Goal: Task Accomplishment & Management: Manage account settings

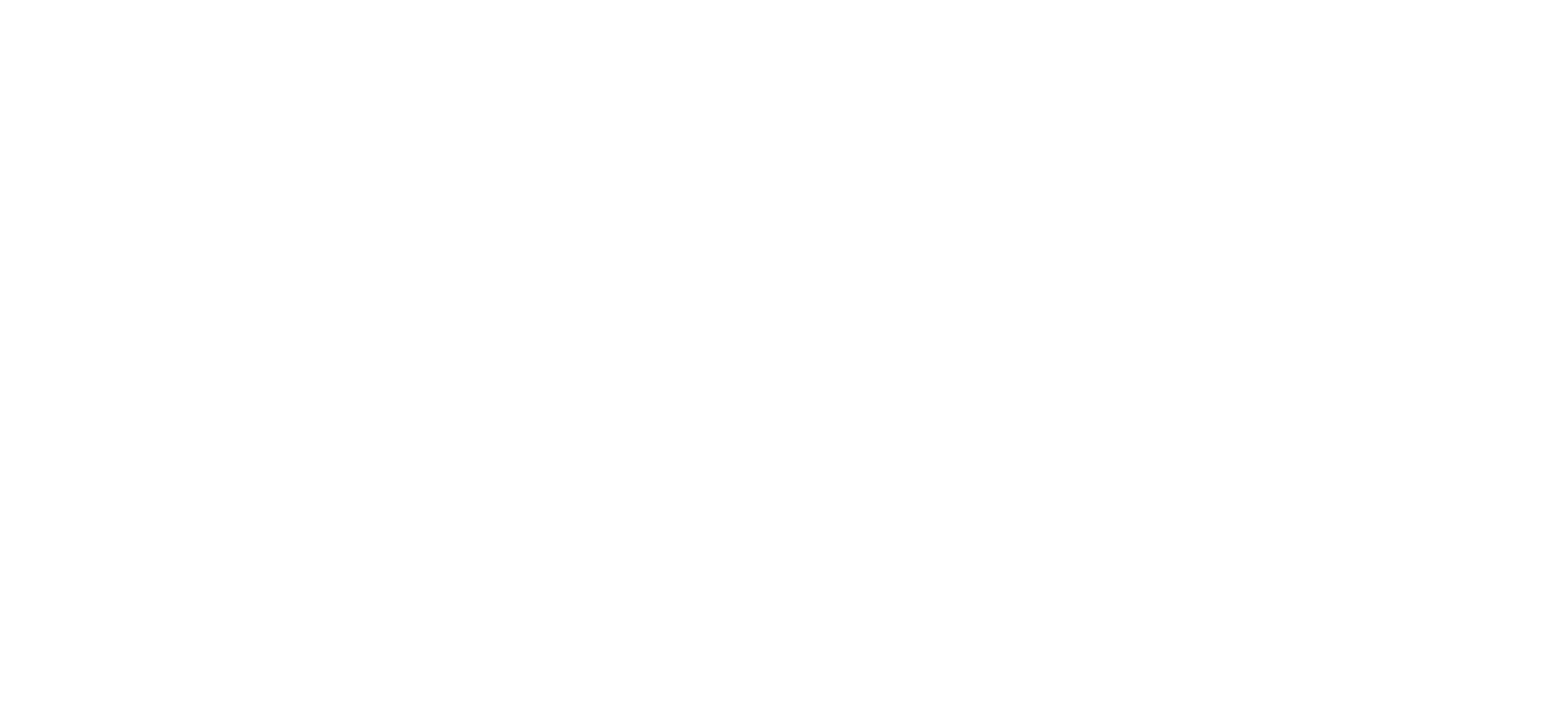
click at [686, 81] on html "CloudBooks Upgrade Dashboard People Clients Vendors Staff Users Purchase Orders…" at bounding box center [784, 360] width 1568 height 720
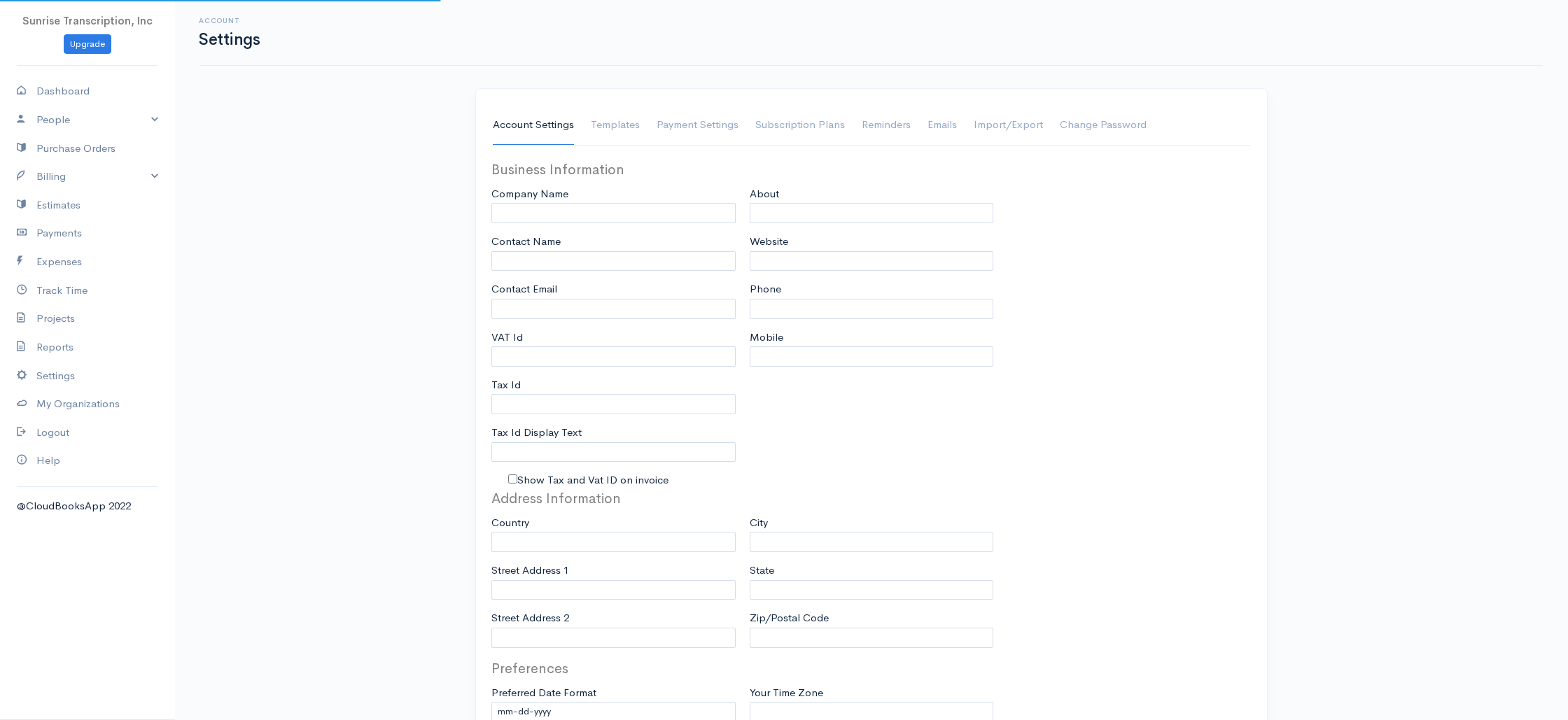
type input "Sunrise Transcription, Inc"
type input "[EMAIL_ADDRESS][DOMAIN_NAME]"
type input "Tax Id"
type input "Medical Transcription Service"
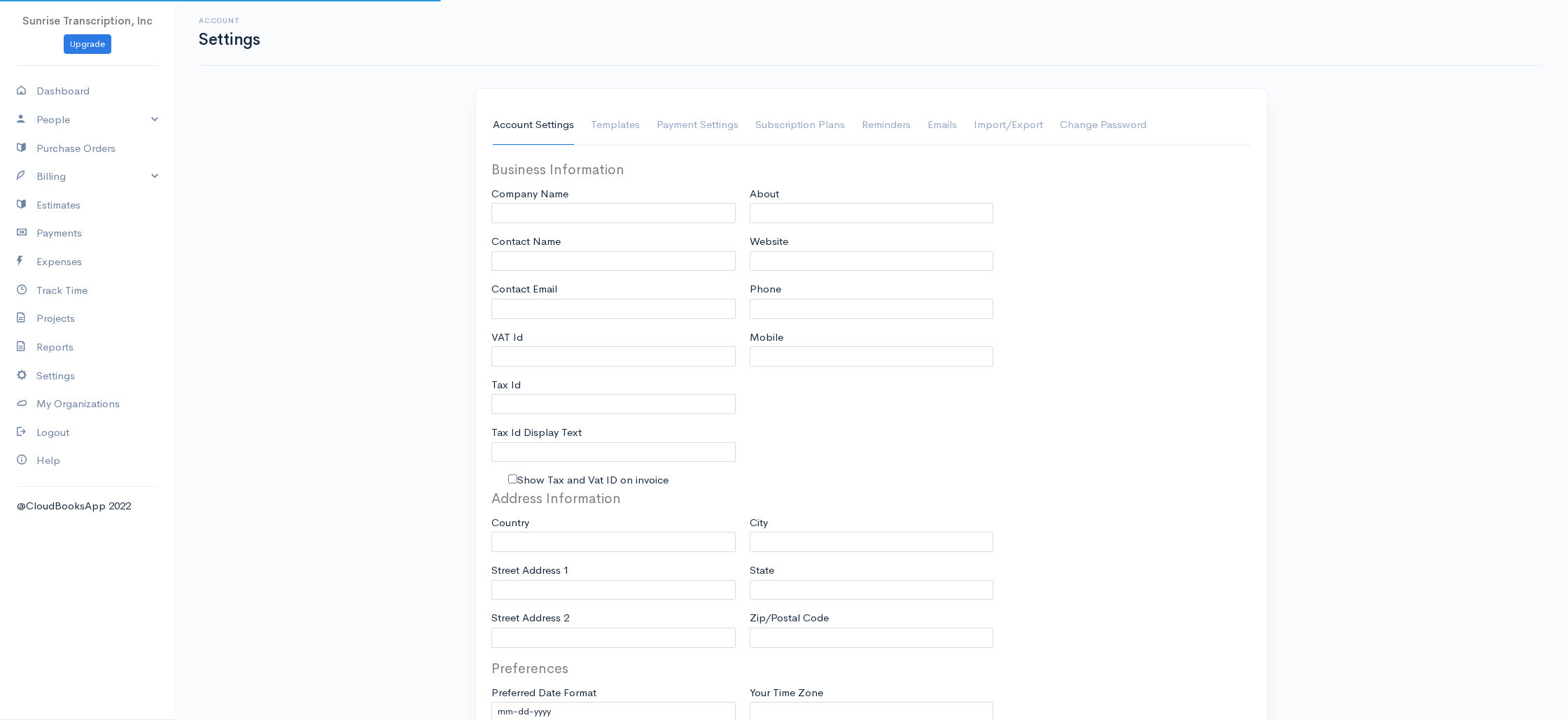
type input "[DOMAIN_NAME]"
type input "[PHONE_NUMBER]"
select select
type input "[STREET_ADDRESS]"
type input "Miami"
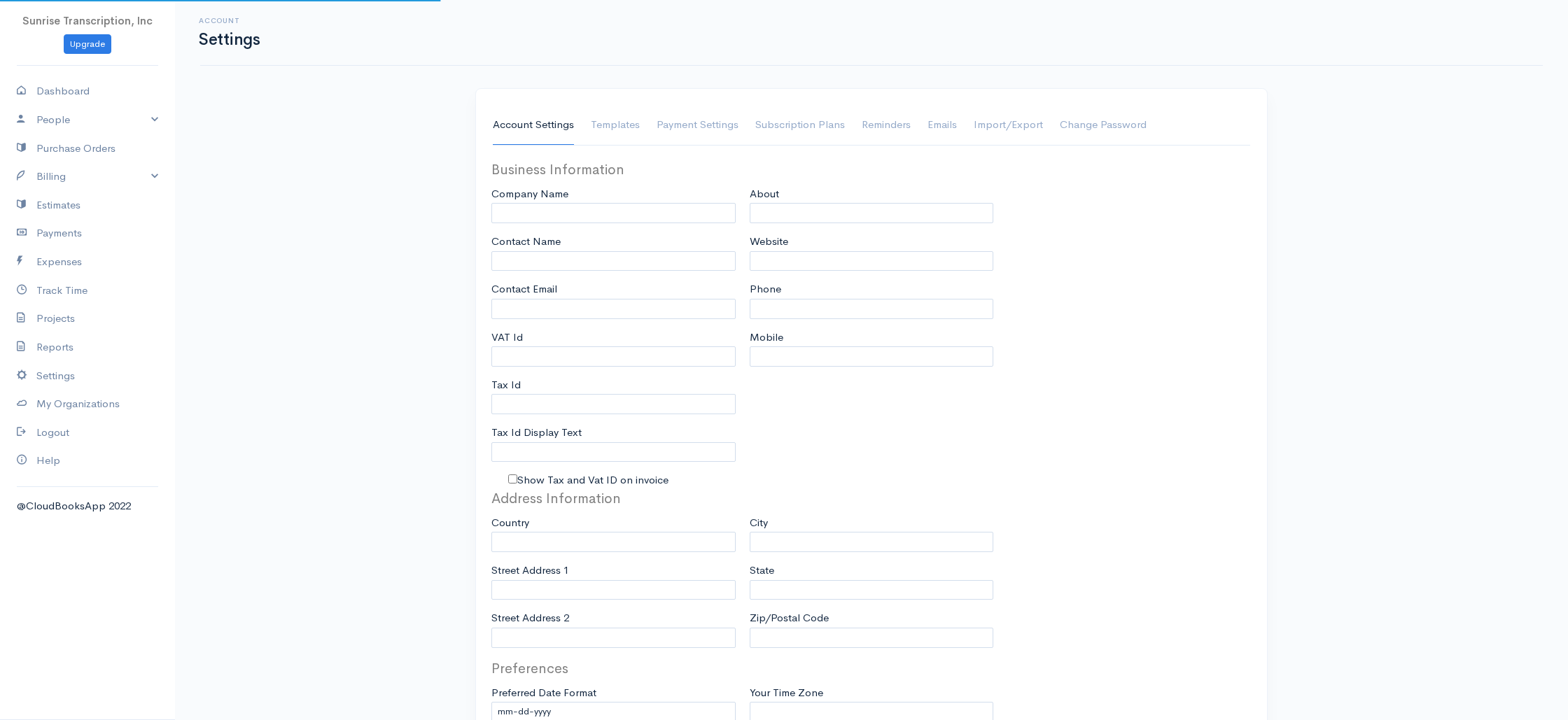
type input "Florida"
type input "33179-3899"
select select
type input "INVOICE"
type input "1333"
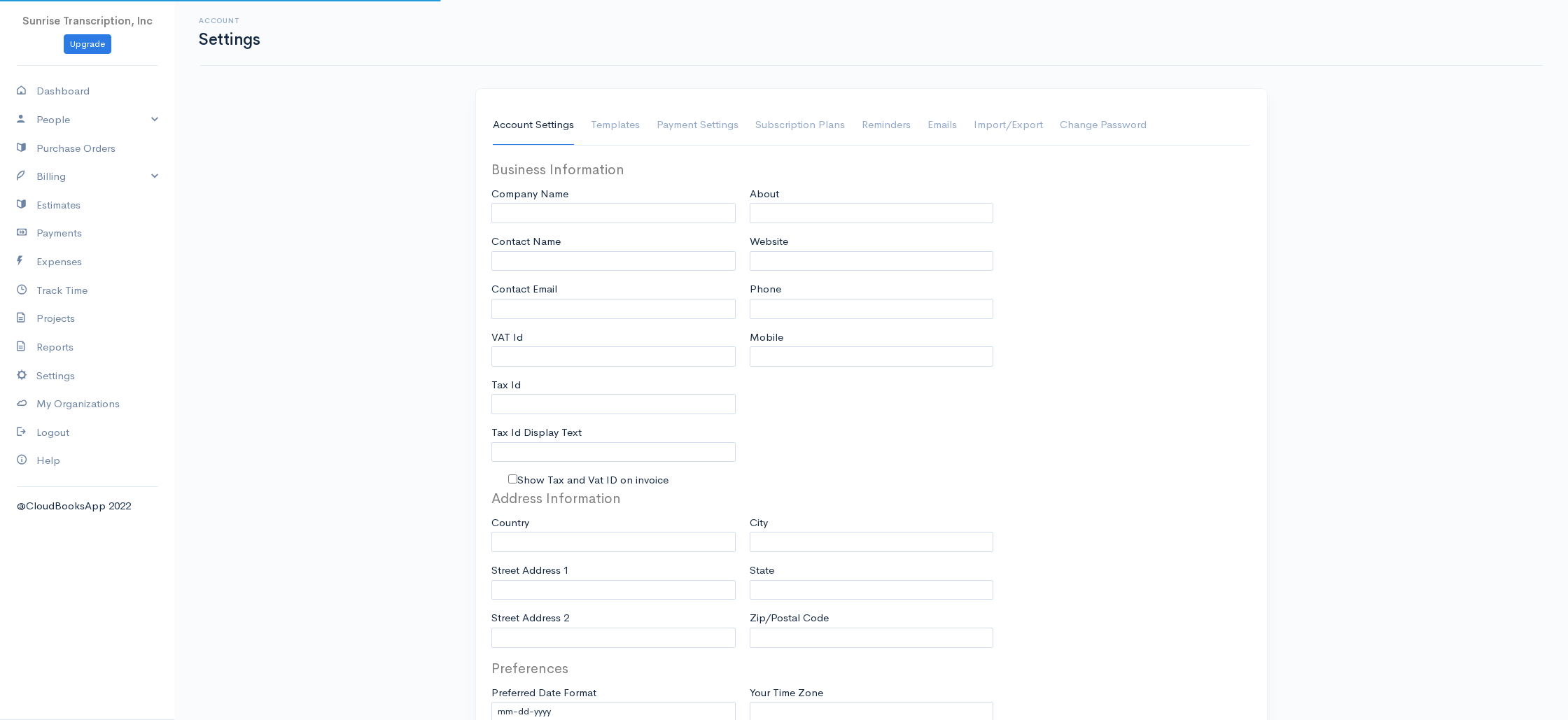
type input "103"
select select "3"
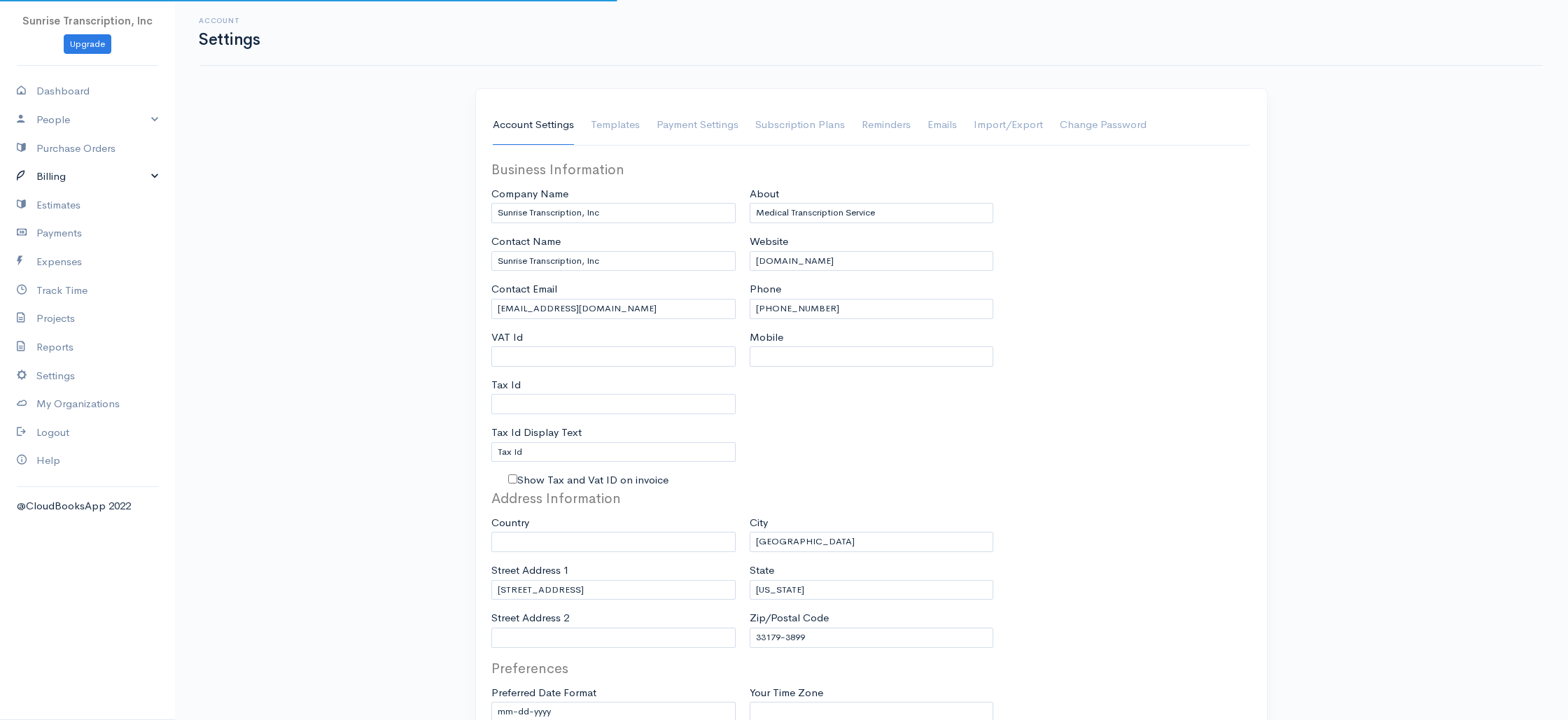
select select "[GEOGRAPHIC_DATA]"
click at [63, 181] on link "Billing" at bounding box center [87, 177] width 175 height 29
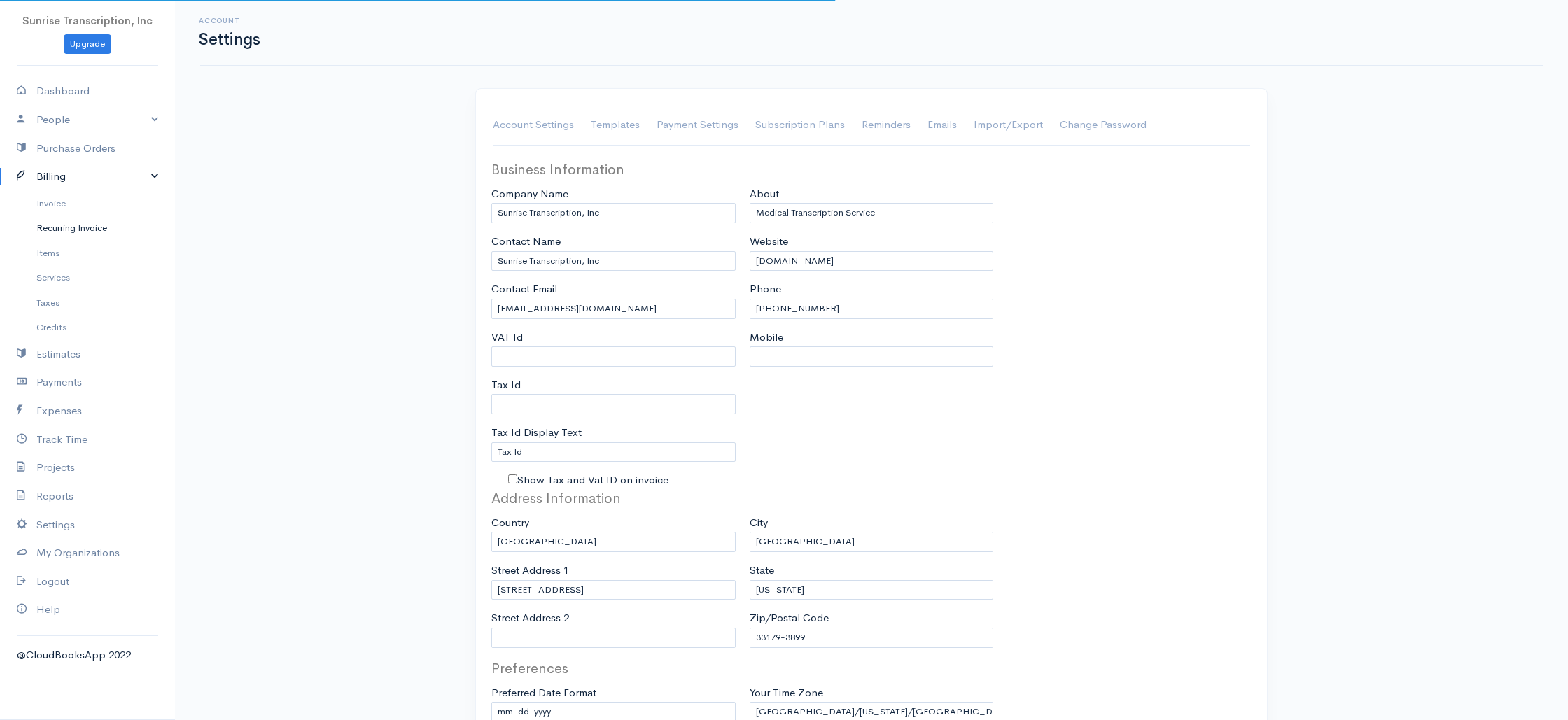
select select "USD"
click at [56, 209] on link "Invoice" at bounding box center [87, 204] width 175 height 25
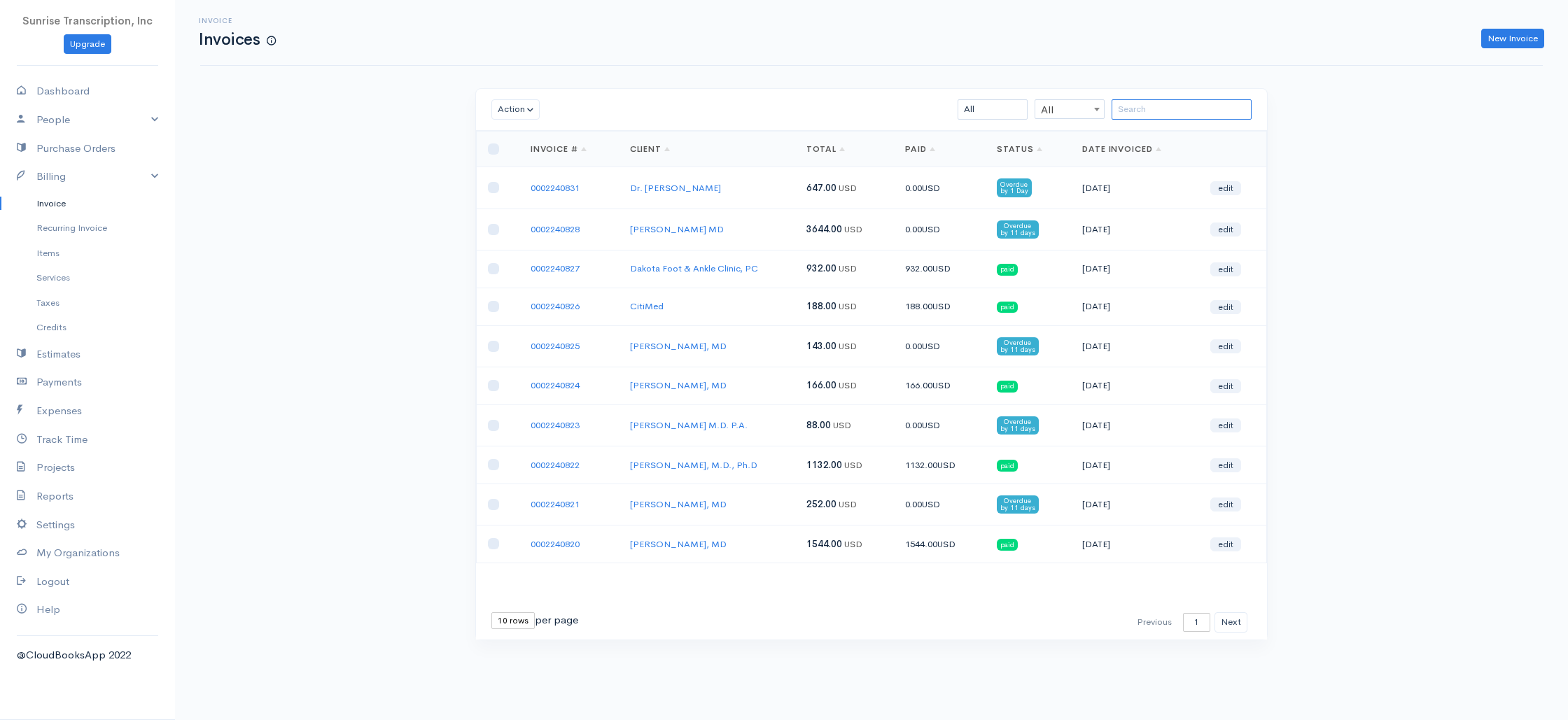
click at [1172, 116] on input "search" at bounding box center [1182, 109] width 140 height 20
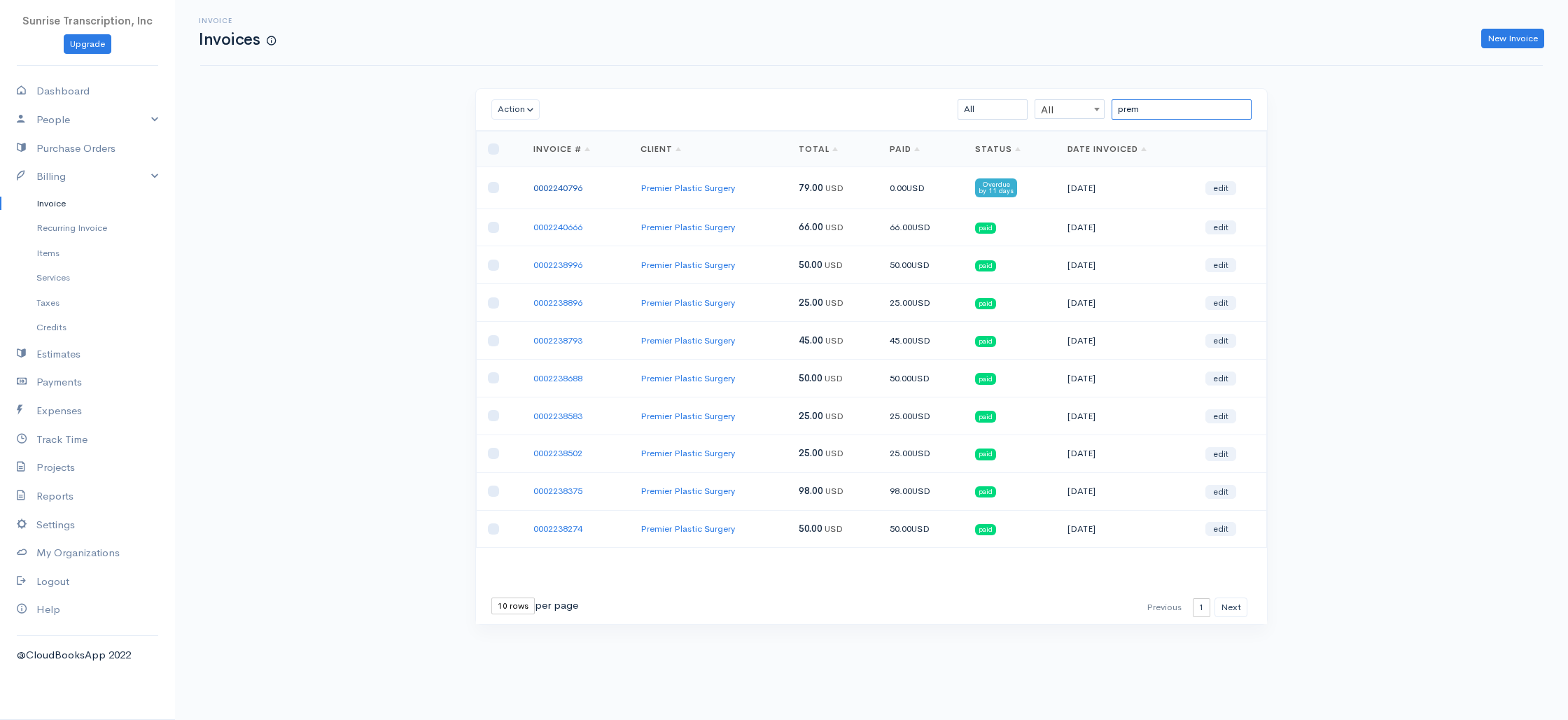
type input "prem"
click at [574, 186] on link "0002240796" at bounding box center [558, 187] width 49 height 12
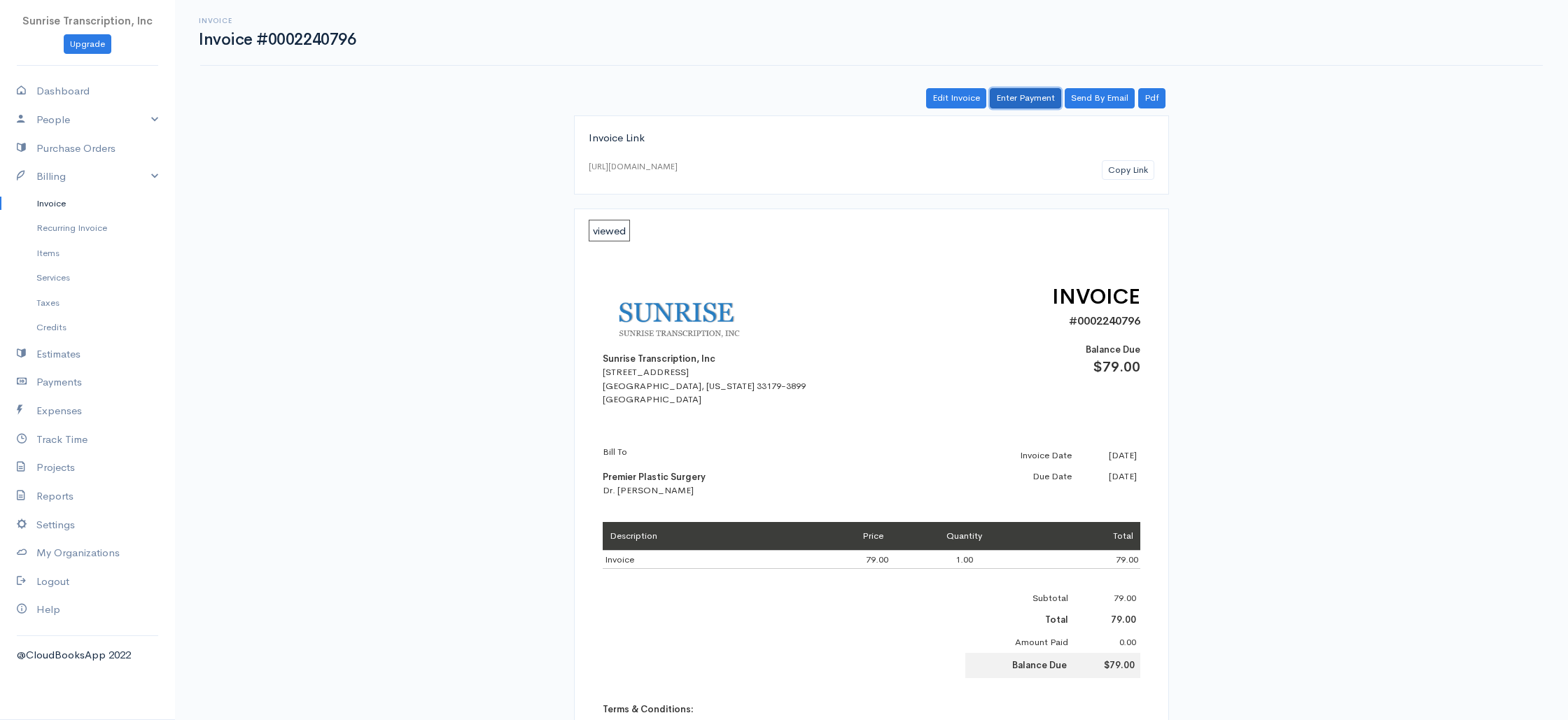
click at [1030, 99] on link "Enter Payment" at bounding box center [1026, 98] width 71 height 20
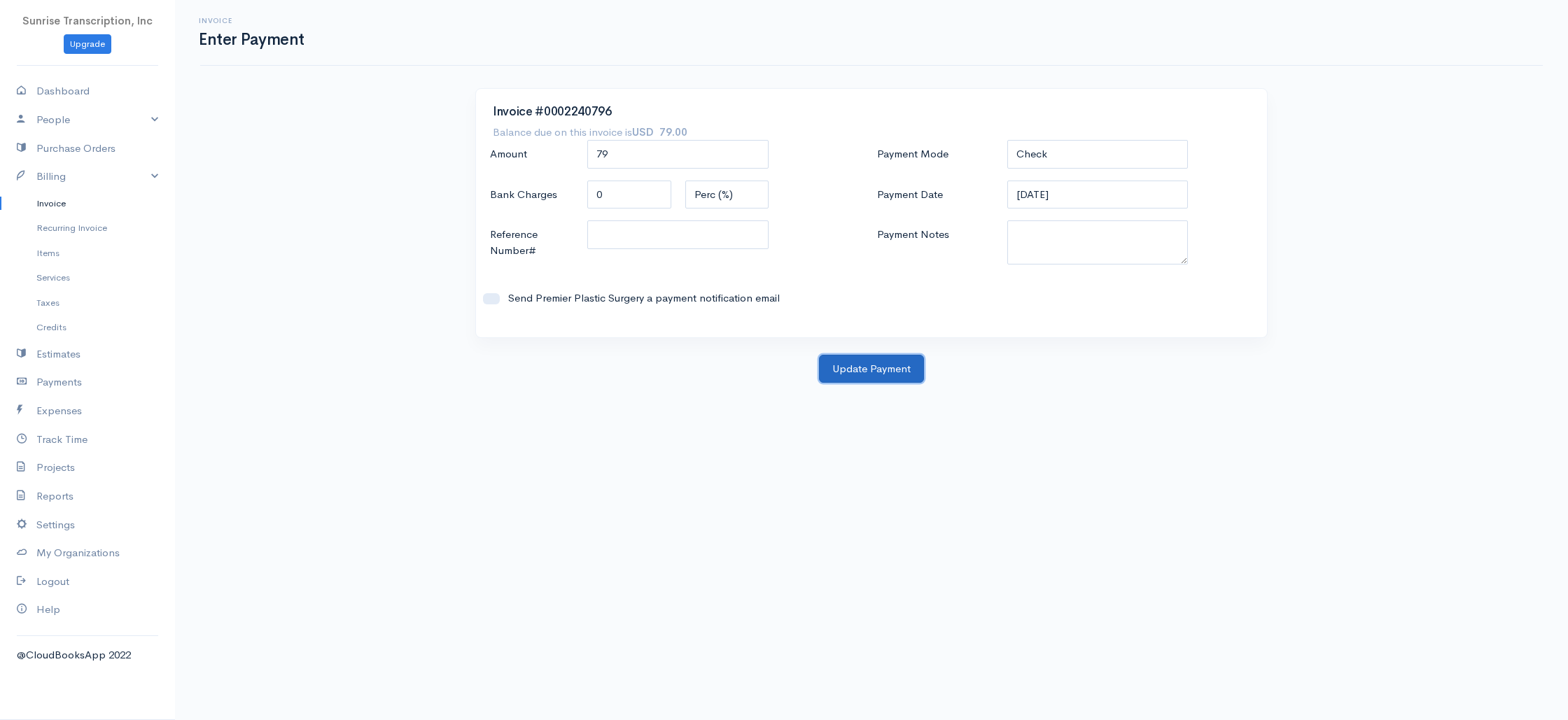
click at [859, 378] on button "Update Payment" at bounding box center [871, 369] width 105 height 29
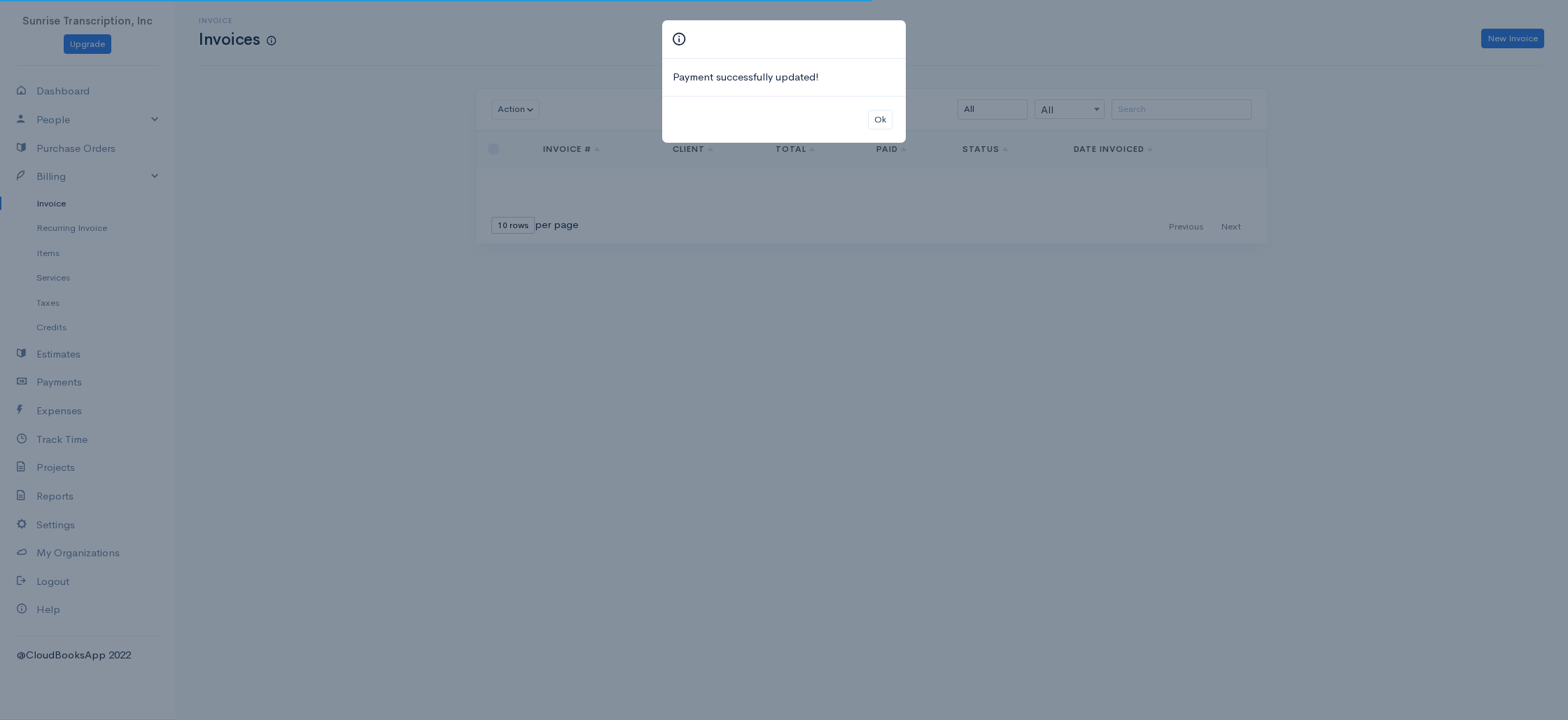
click at [272, 198] on div "Payment successfully updated! Ok" at bounding box center [784, 360] width 1568 height 720
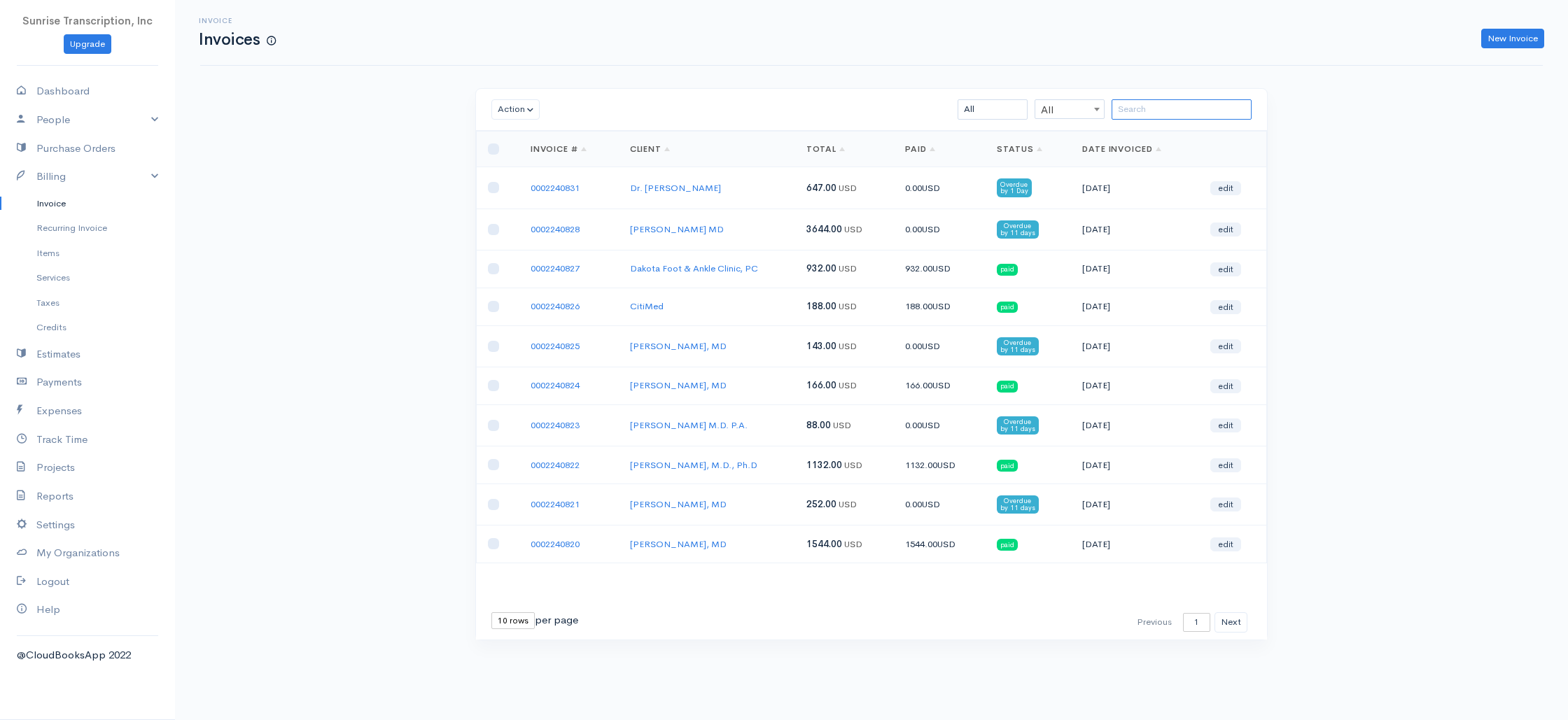
click at [1156, 103] on input "search" at bounding box center [1182, 109] width 140 height 20
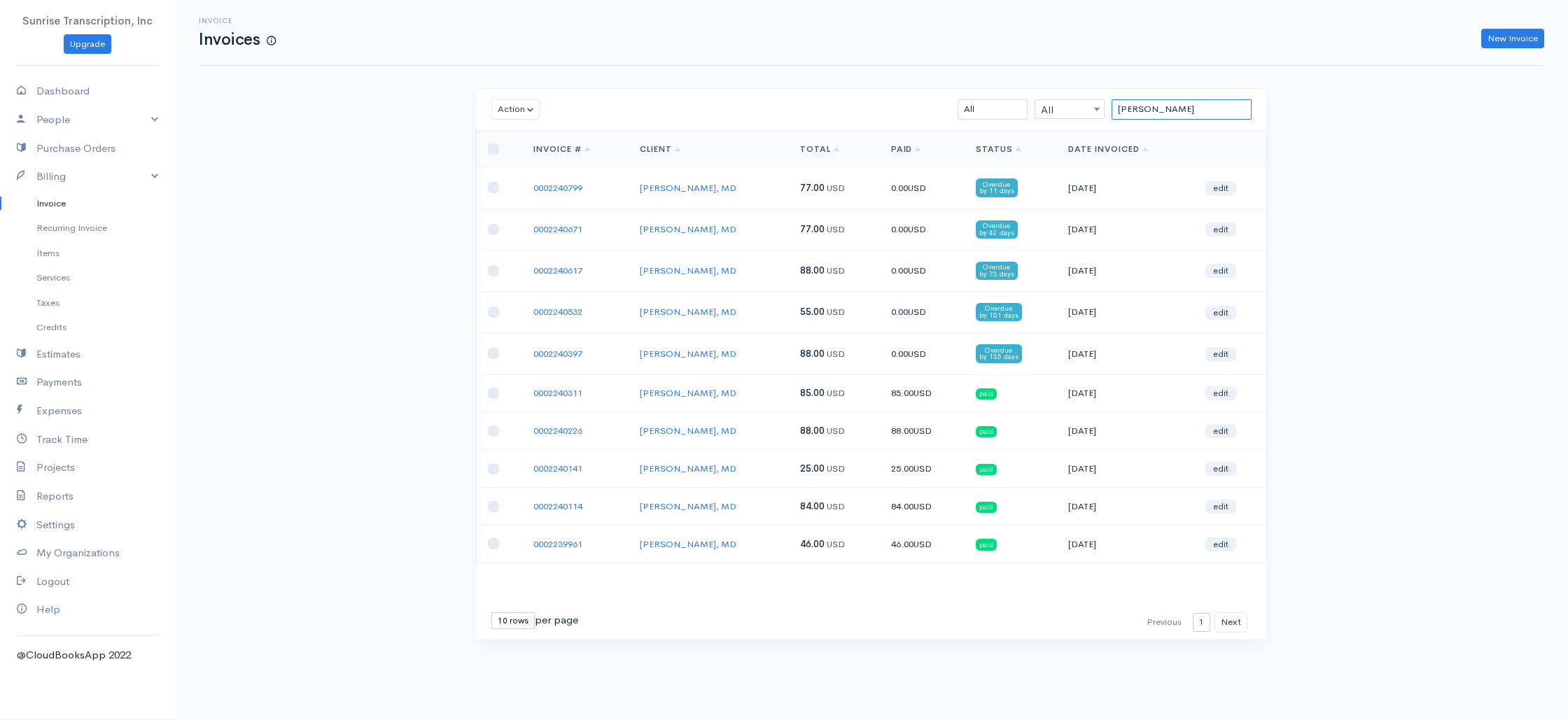
type input "simon"
click at [558, 186] on link "0002240799" at bounding box center [558, 187] width 49 height 12
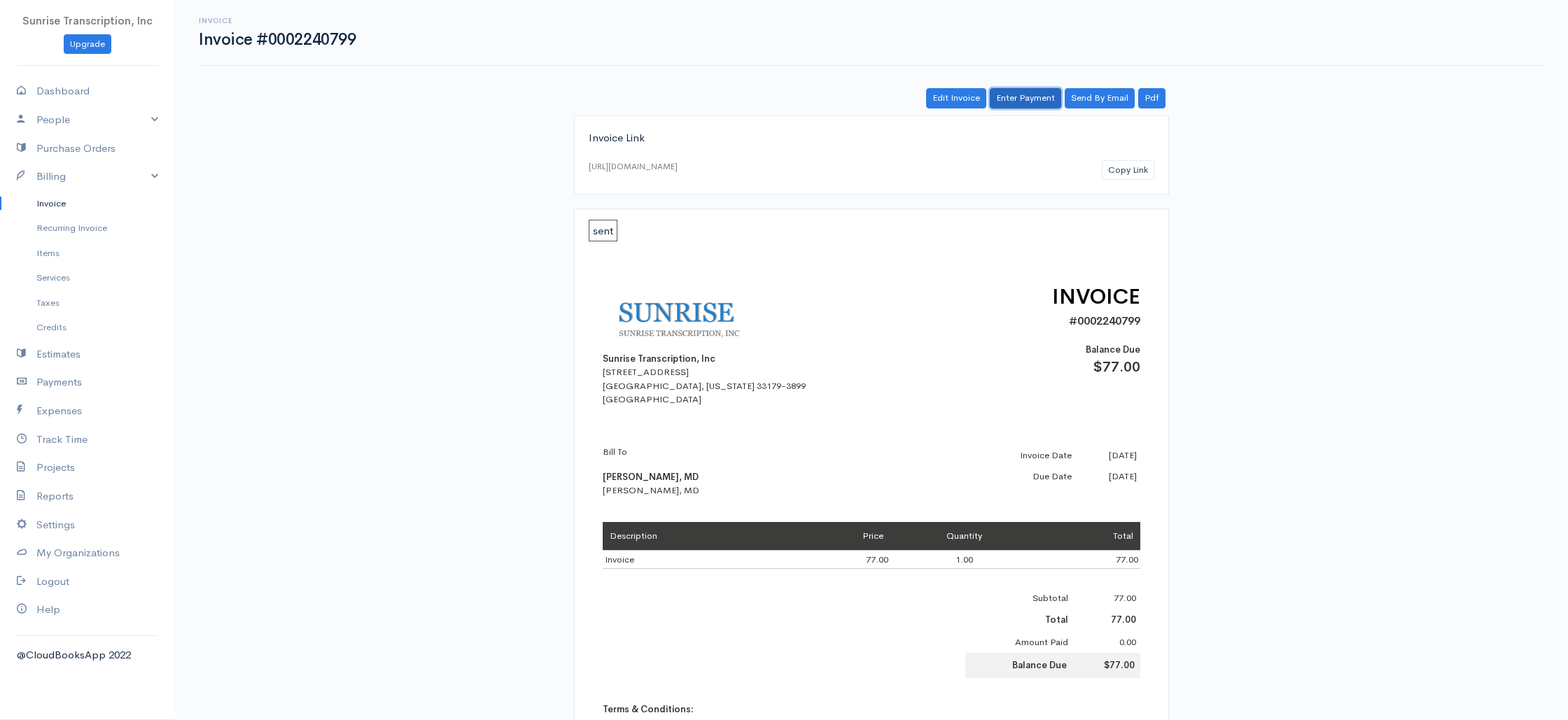
click at [1024, 96] on link "Enter Payment" at bounding box center [1026, 98] width 71 height 20
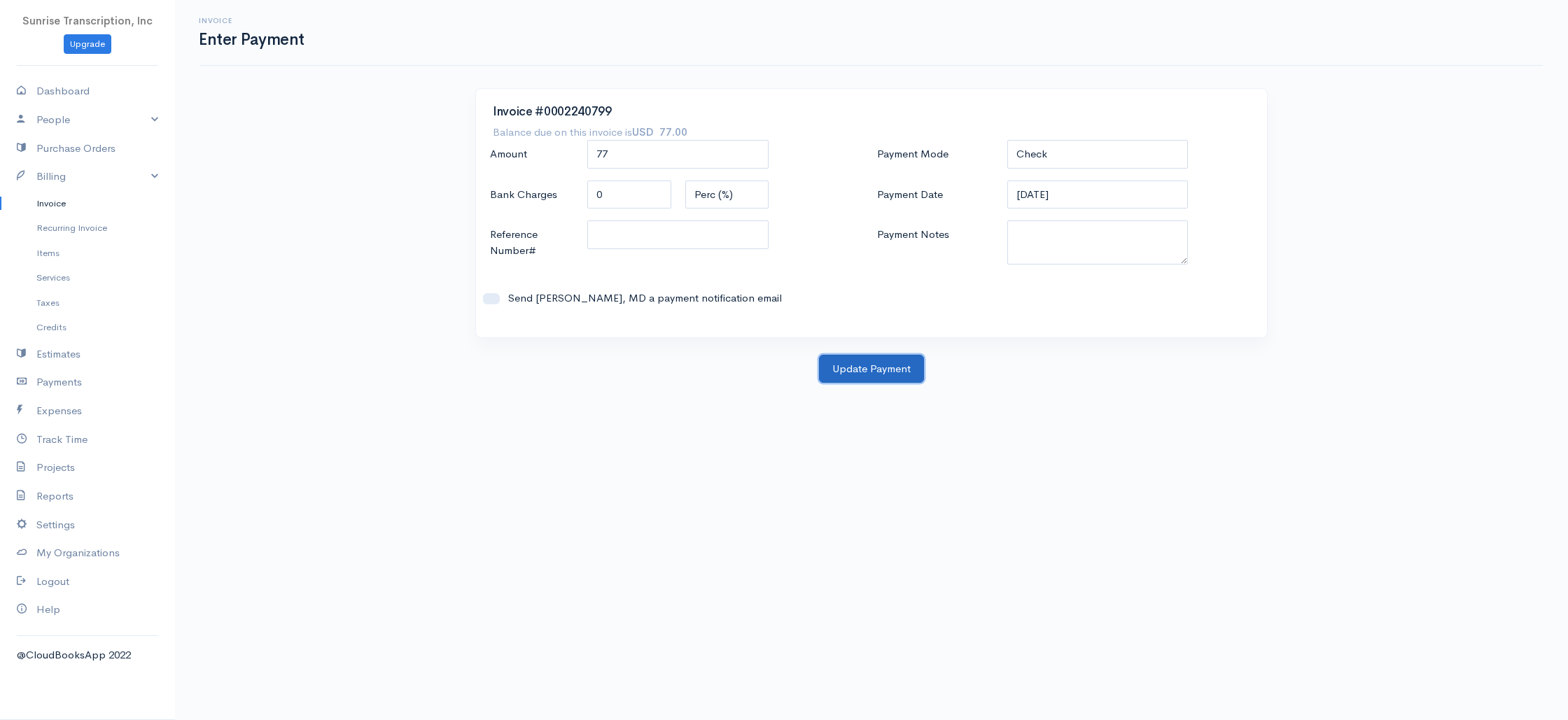
click at [863, 367] on button "Update Payment" at bounding box center [871, 369] width 105 height 29
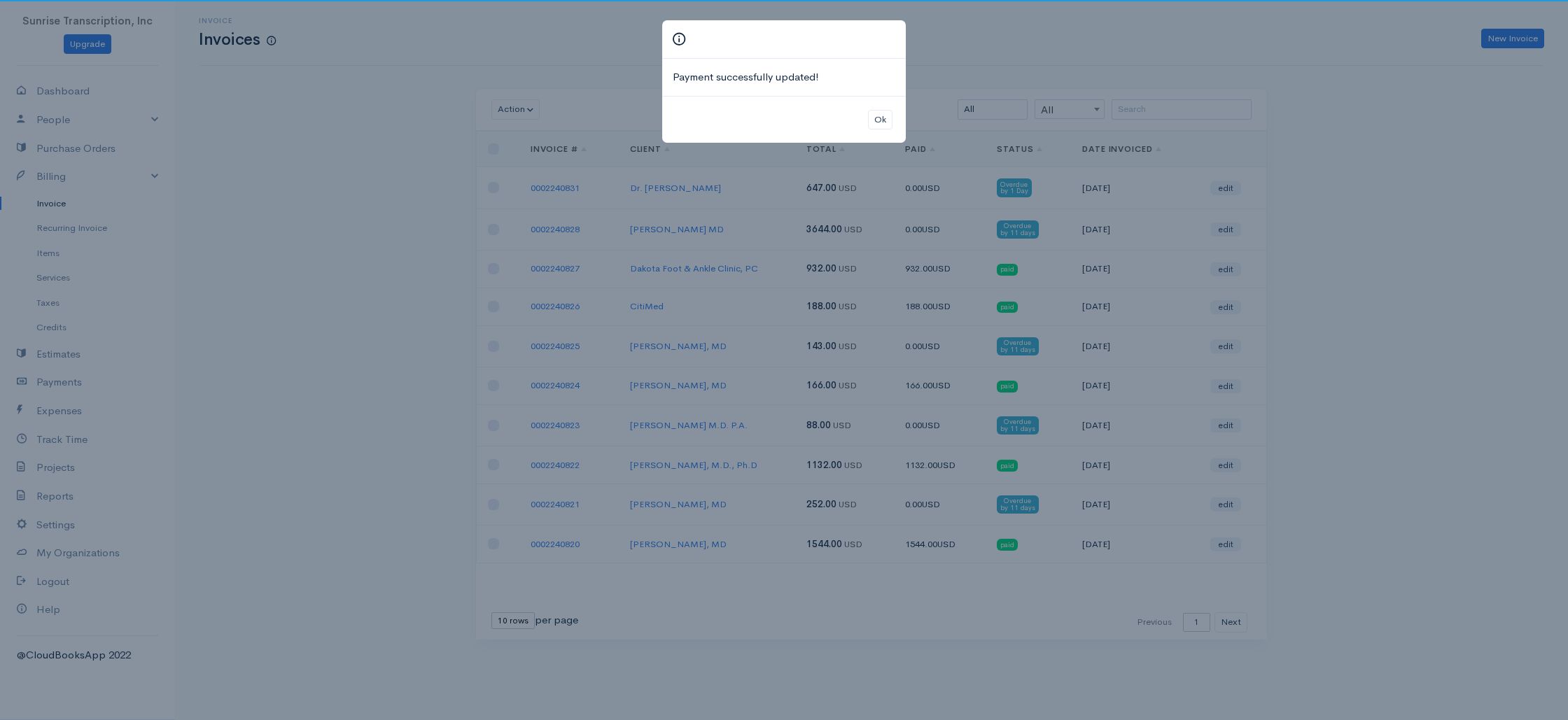
click at [27, 223] on div "Payment successfully updated! Ok" at bounding box center [784, 360] width 1568 height 720
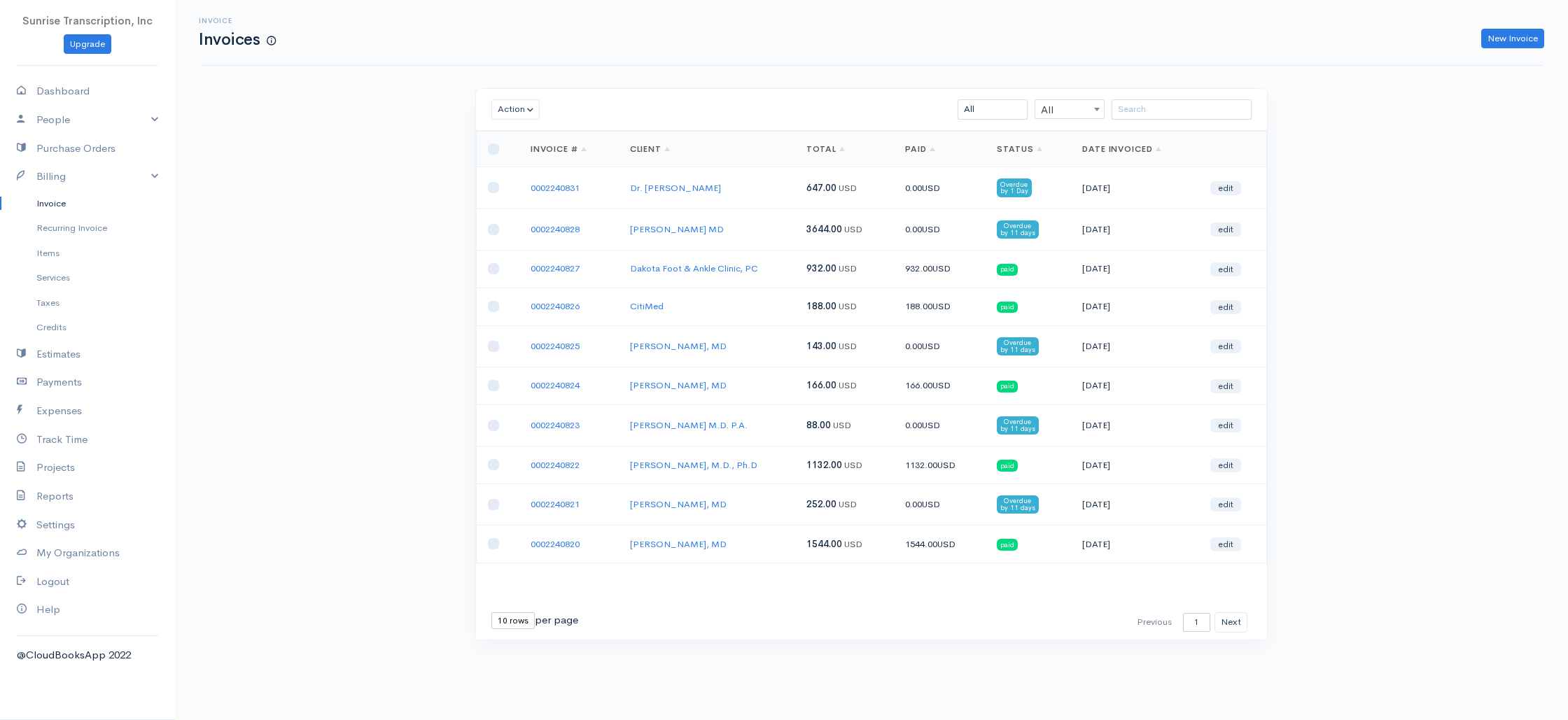
click at [46, 206] on link "Invoice" at bounding box center [87, 204] width 175 height 25
click at [1119, 109] on input "search" at bounding box center [1182, 109] width 140 height 20
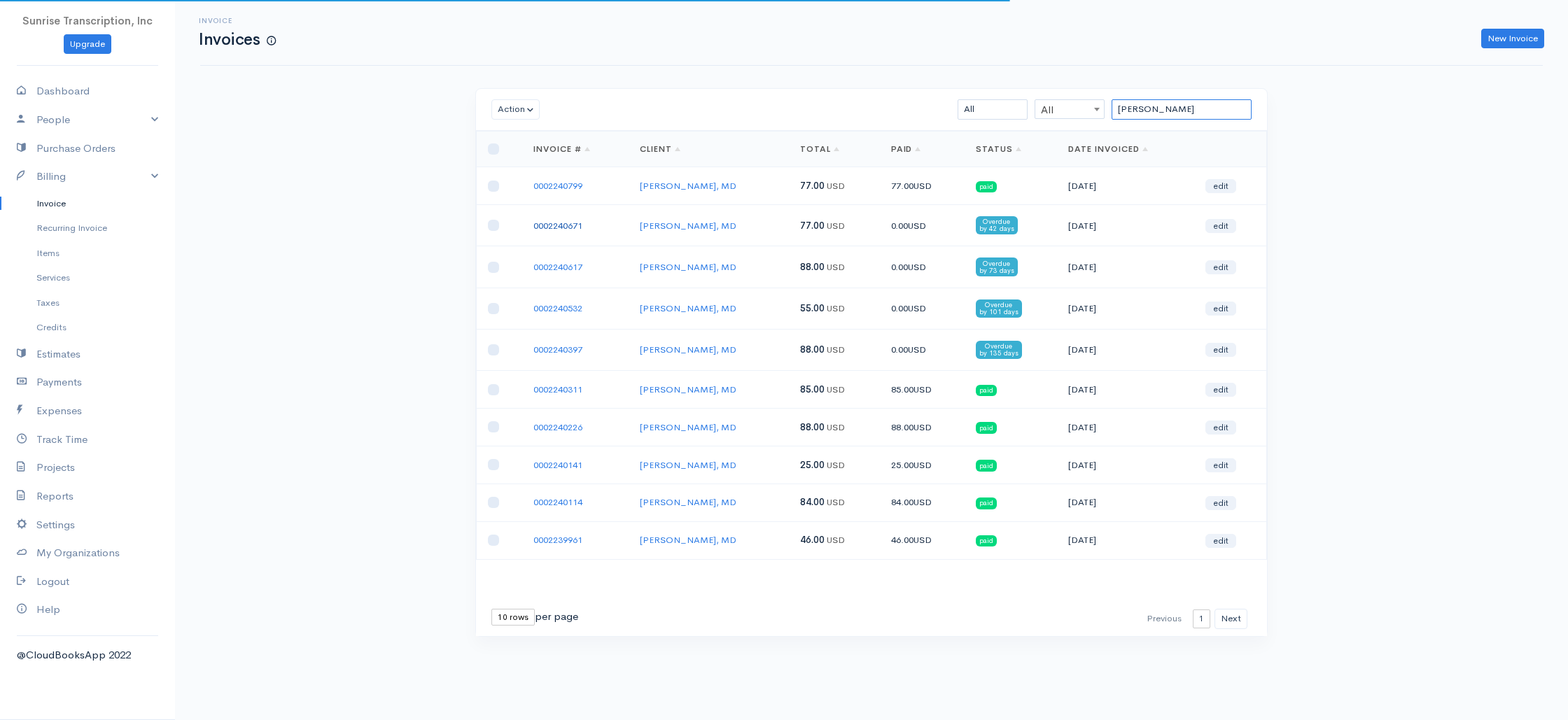
type input "simon"
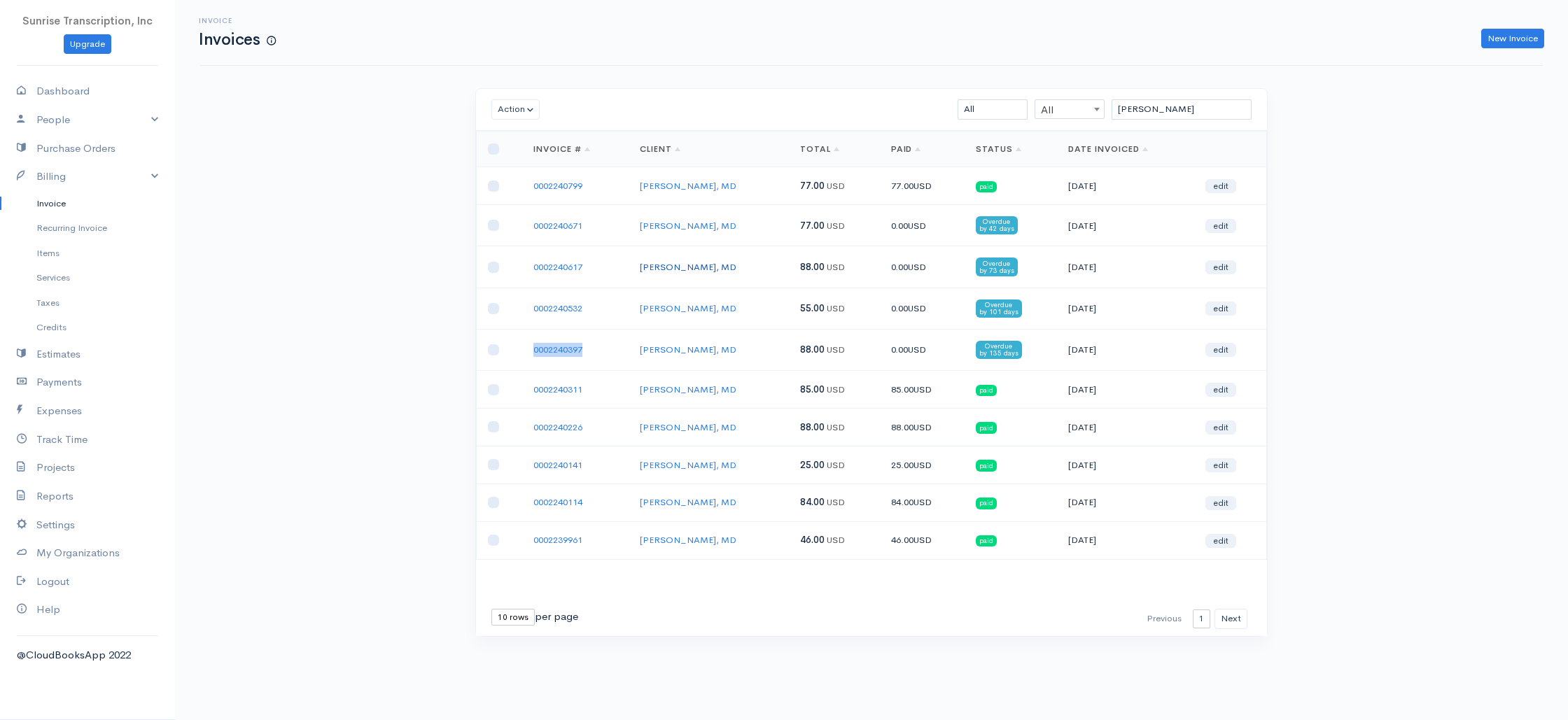
click at [690, 261] on link "[PERSON_NAME], MD" at bounding box center [688, 267] width 96 height 12
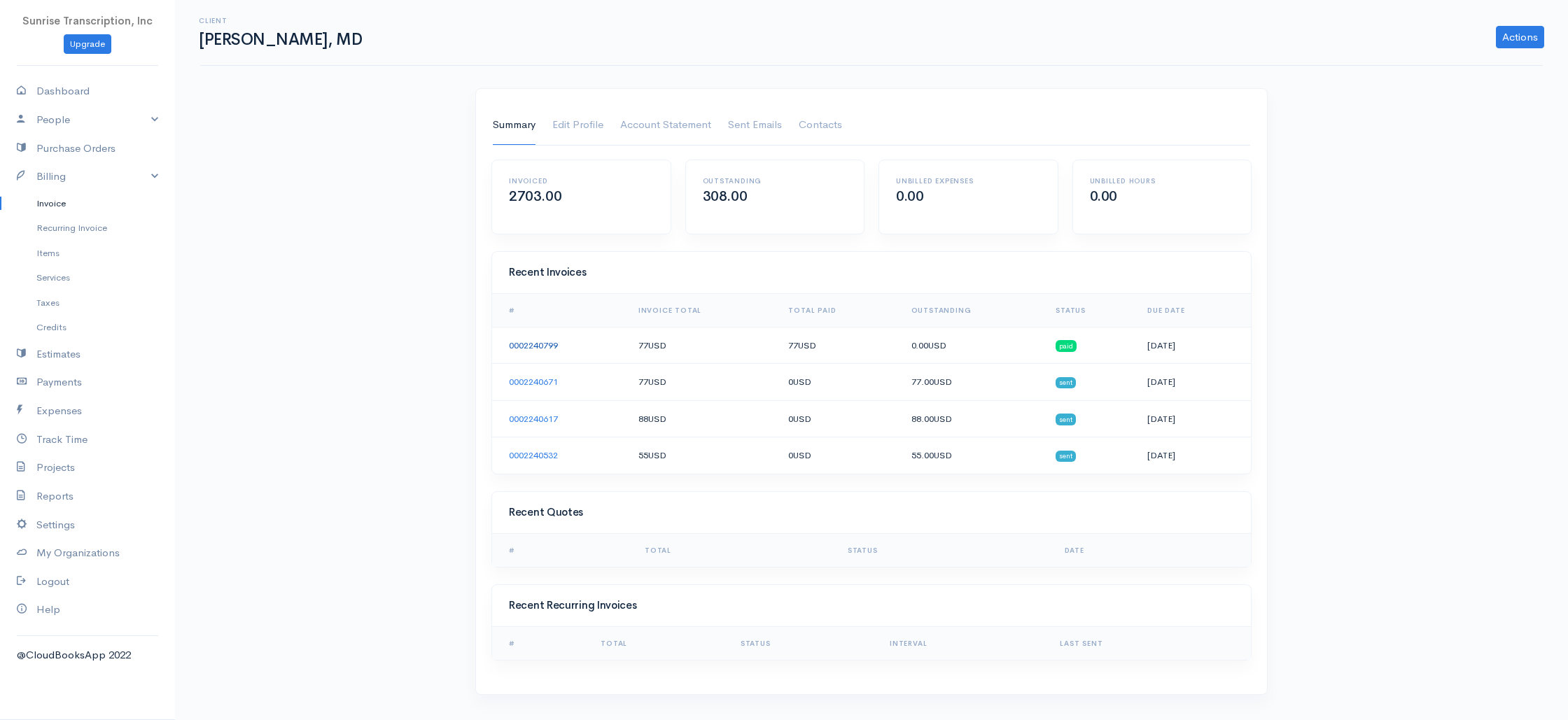
click at [538, 344] on link "0002240799" at bounding box center [533, 345] width 49 height 12
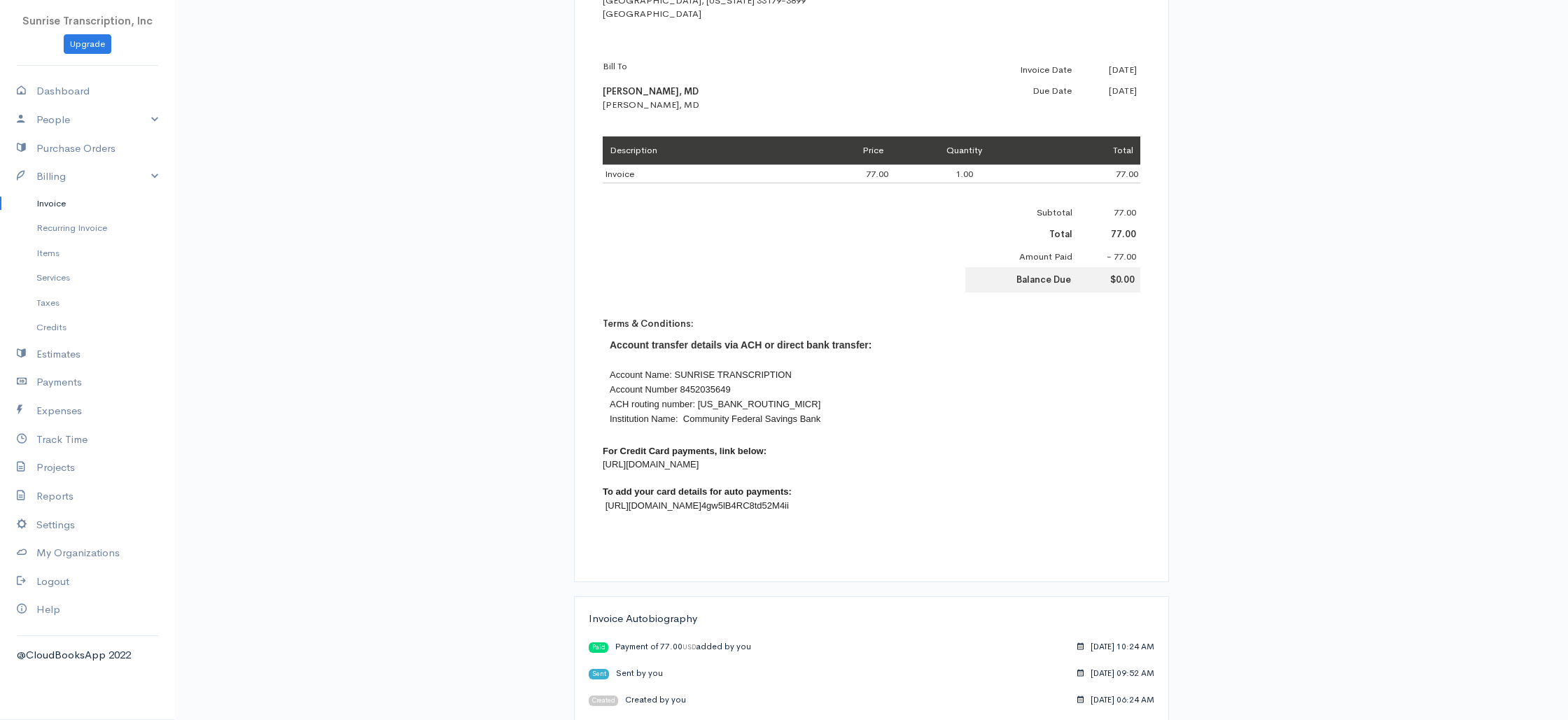
scroll to position [401, 0]
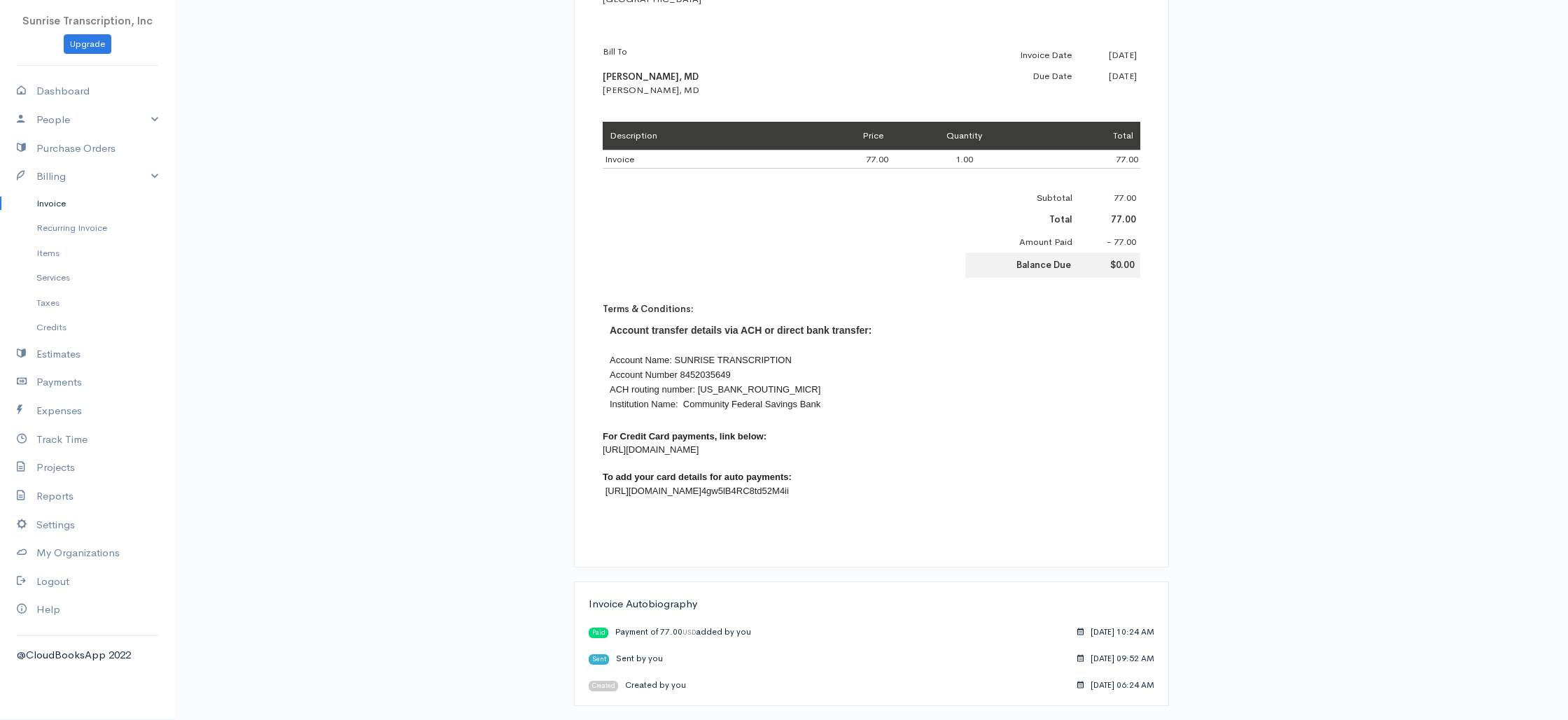
click at [799, 451] on div "For Credit Card payments, link below: https://buy.stripe.com/3csg0f0BmaBlbra4gX…" at bounding box center [871, 484] width 537 height 110
click at [798, 451] on div "For Credit Card payments, link below: https://buy.stripe.com/3csg0f0BmaBlbra4gX…" at bounding box center [871, 484] width 537 height 110
copy font "[URL][DOMAIN_NAME]"
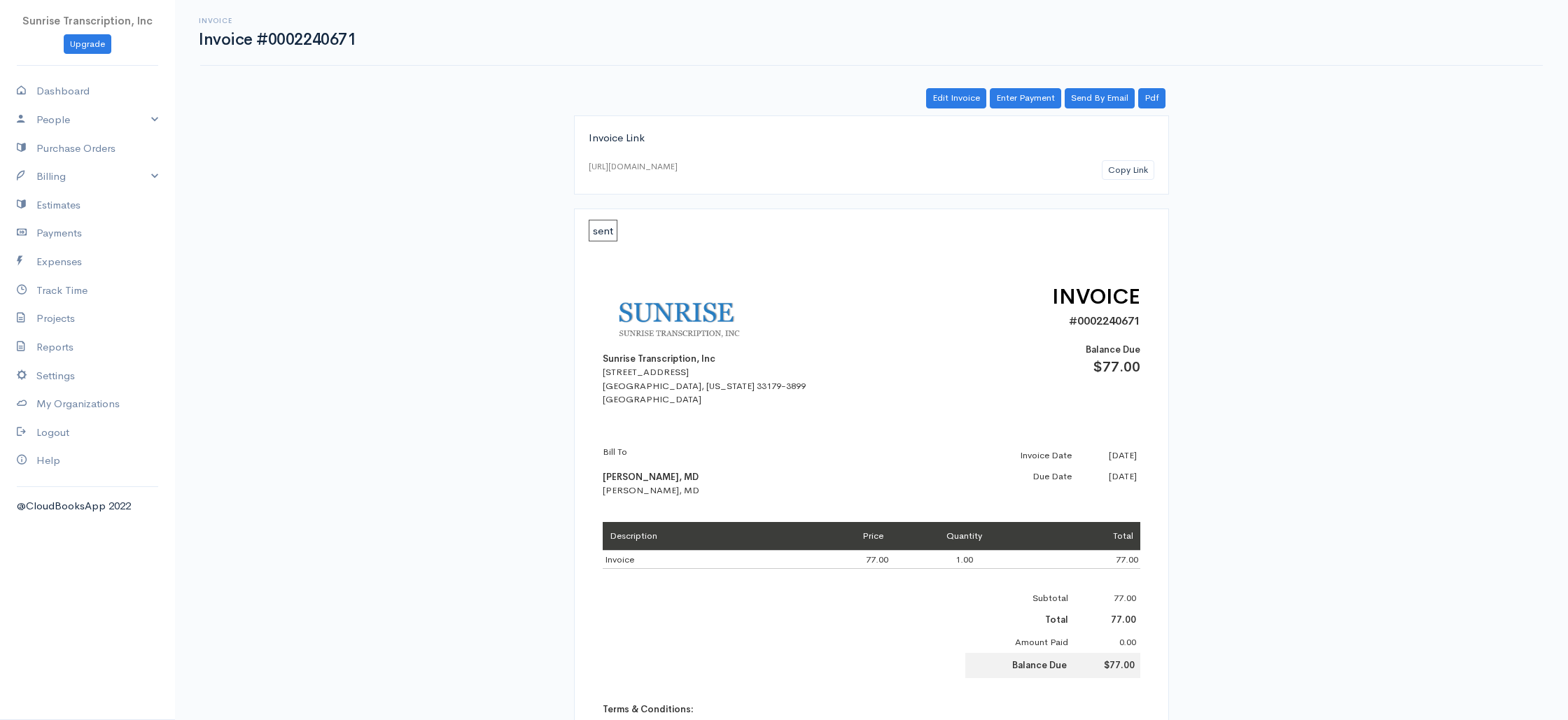
scroll to position [2, 0]
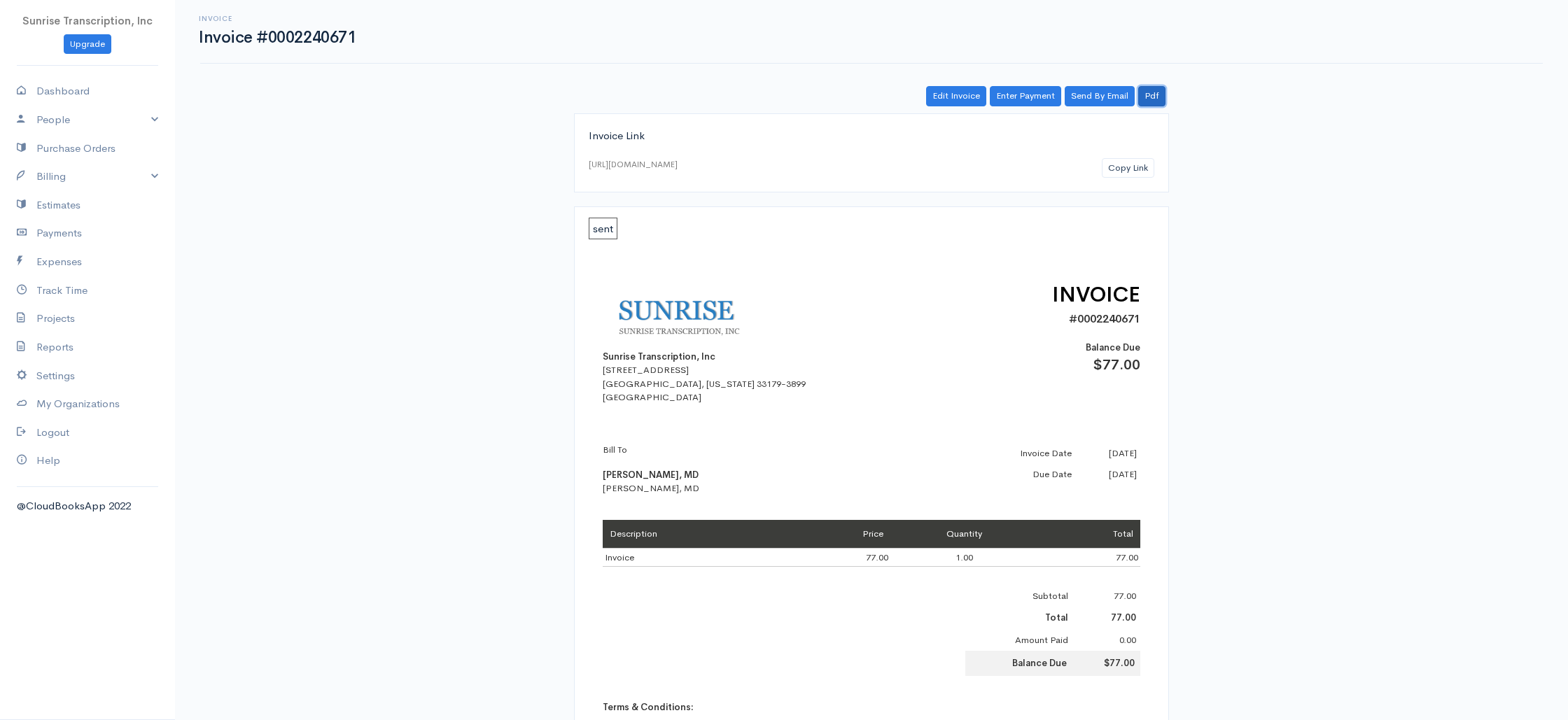
click at [1148, 99] on link "Pdf" at bounding box center [1152, 96] width 27 height 20
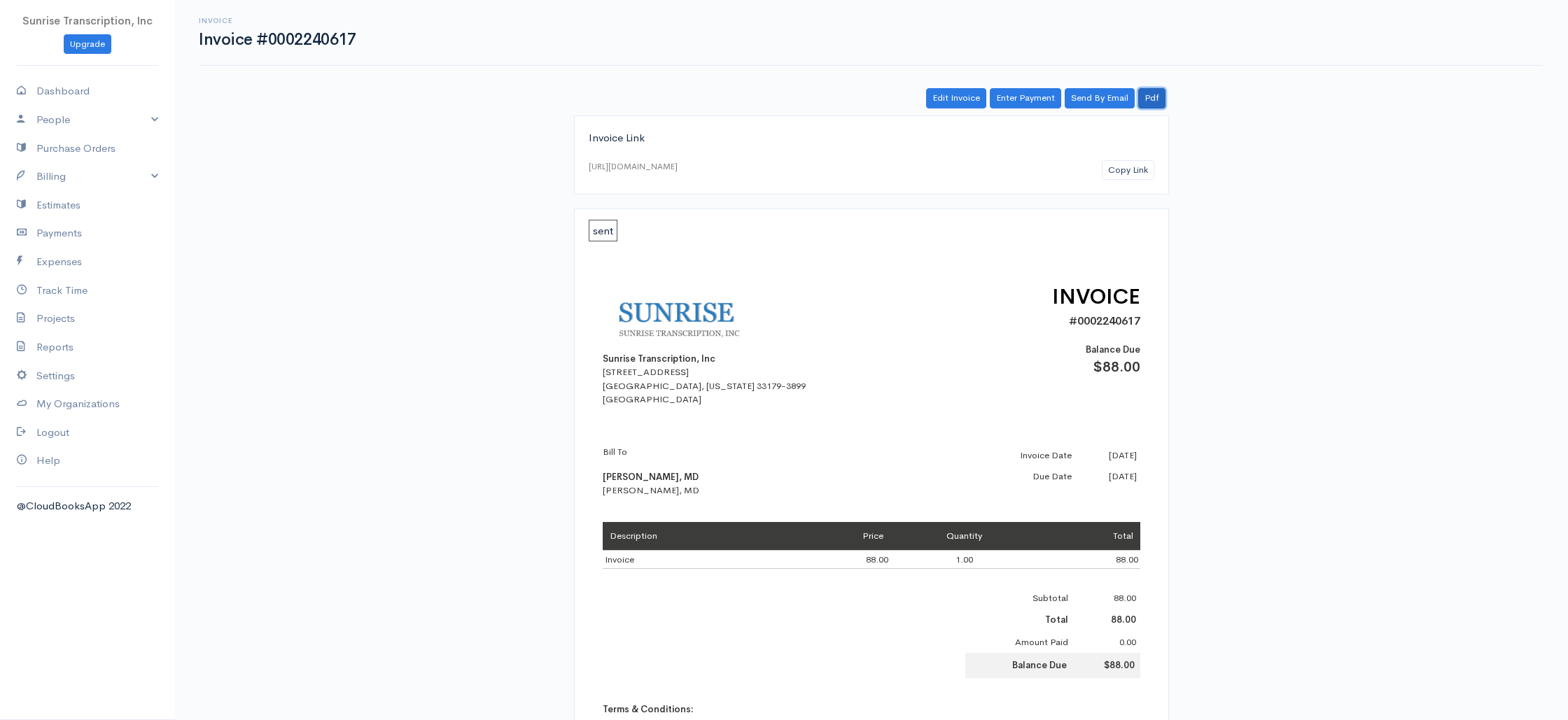
click at [1151, 104] on link "Pdf" at bounding box center [1152, 98] width 27 height 20
click at [1158, 96] on link "Pdf" at bounding box center [1152, 98] width 27 height 20
click at [1151, 98] on link "Pdf" at bounding box center [1152, 98] width 27 height 20
click at [966, 98] on link "Edit Invoice" at bounding box center [956, 98] width 61 height 20
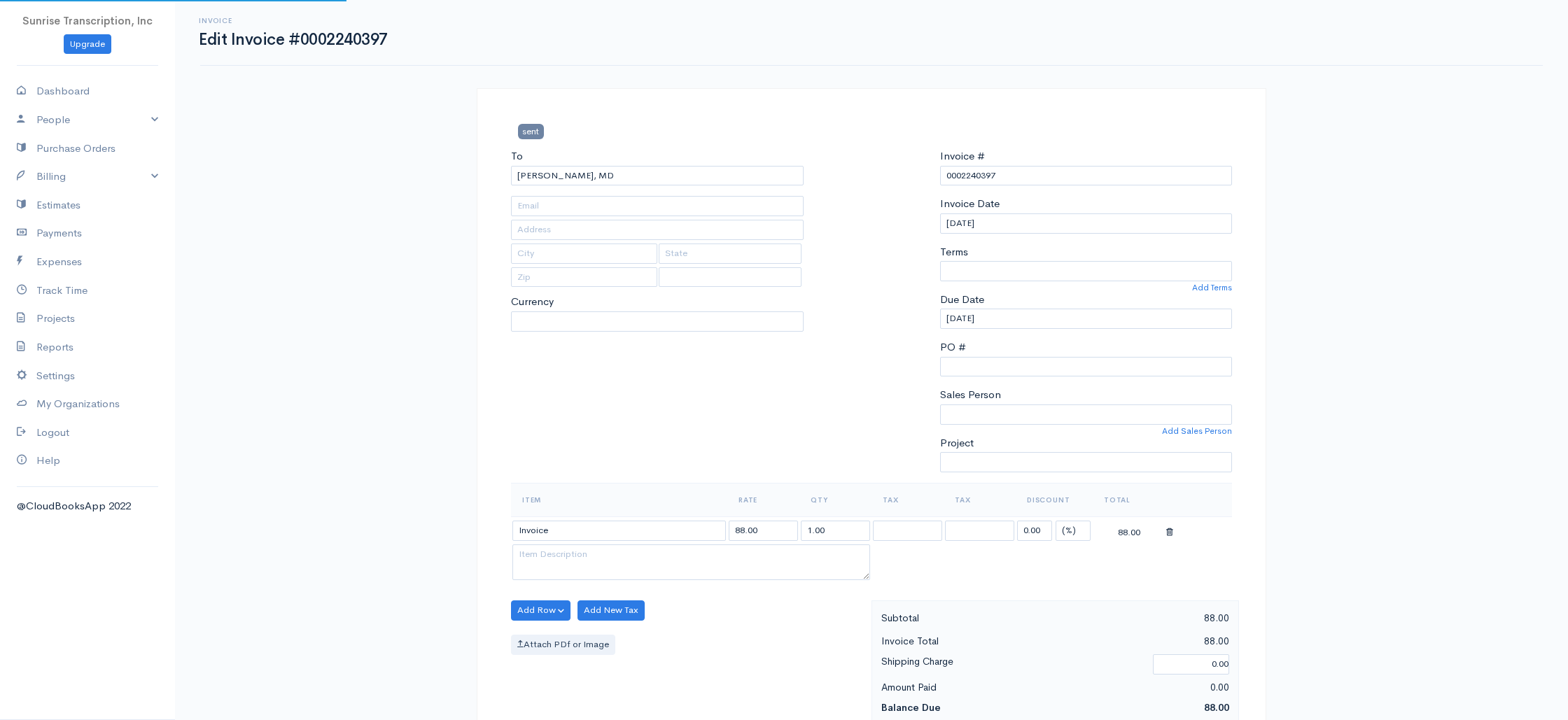
type input "psimonmd@bellsouth.net"
select select
select select "0"
select select "[GEOGRAPHIC_DATA]"
click at [643, 208] on input "psimonmd@bellsouth.net" at bounding box center [658, 206] width 292 height 20
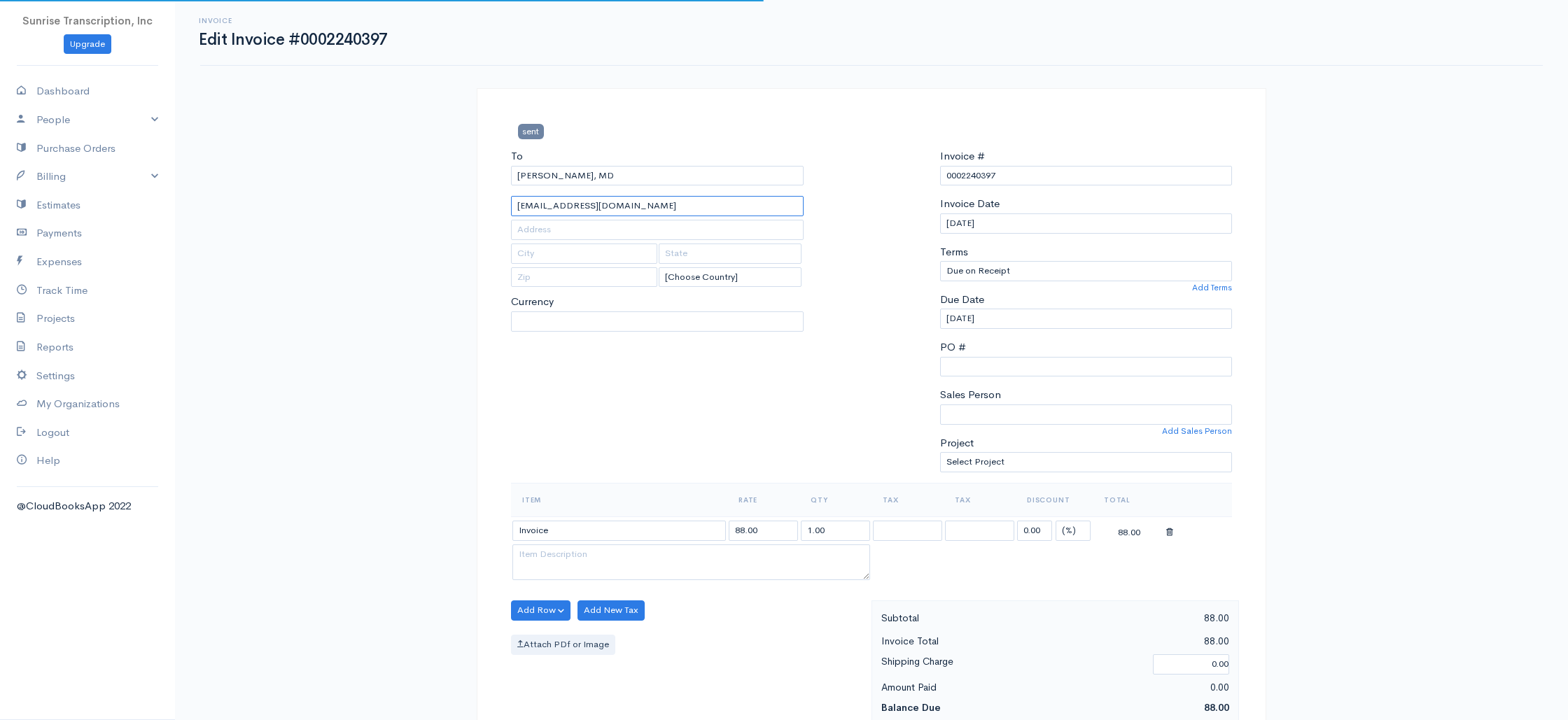
select select "USD"
